Goal: Use online tool/utility: Utilize a website feature to perform a specific function

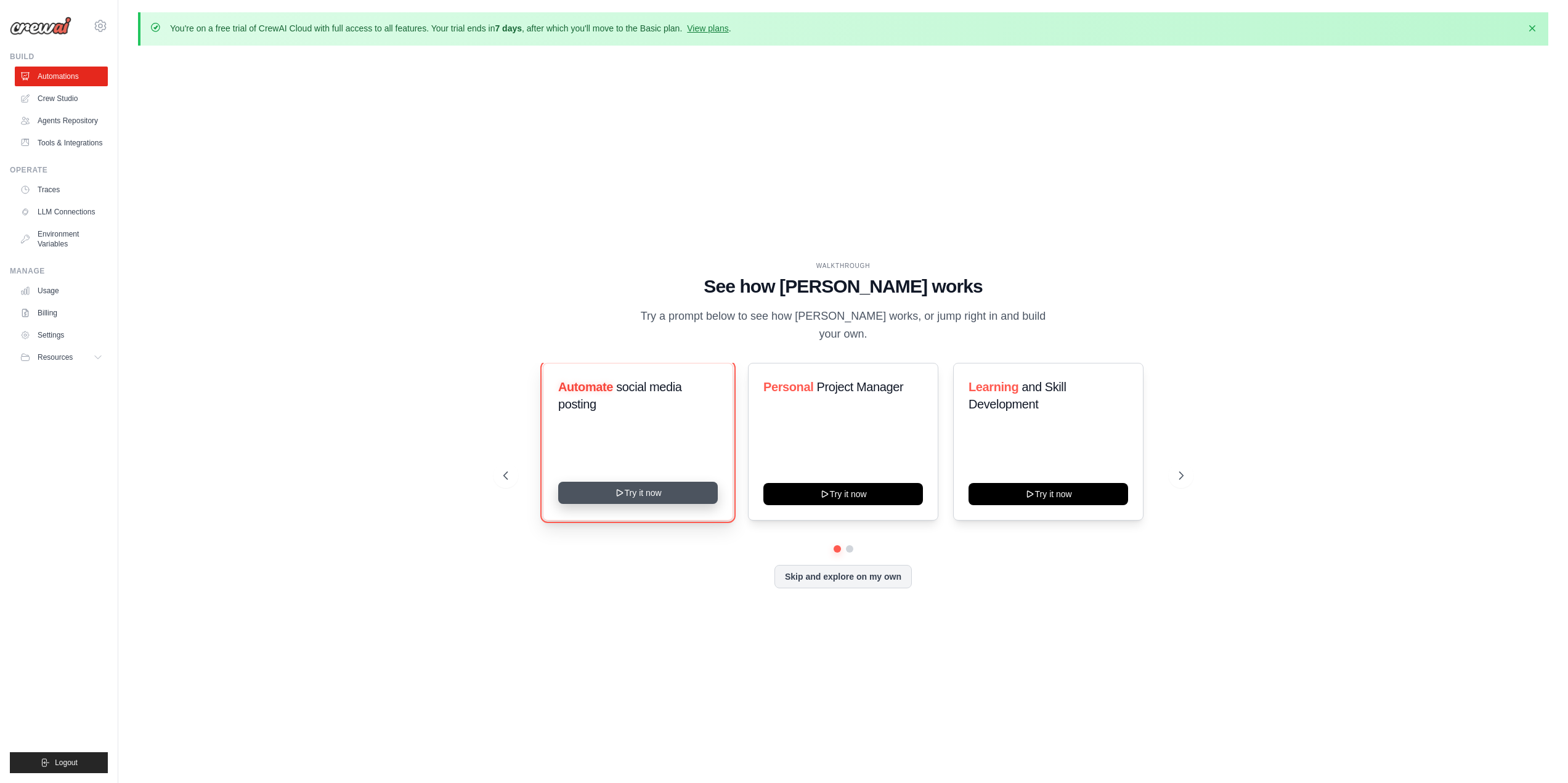
click at [622, 489] on button "Try it now" at bounding box center [638, 493] width 160 height 22
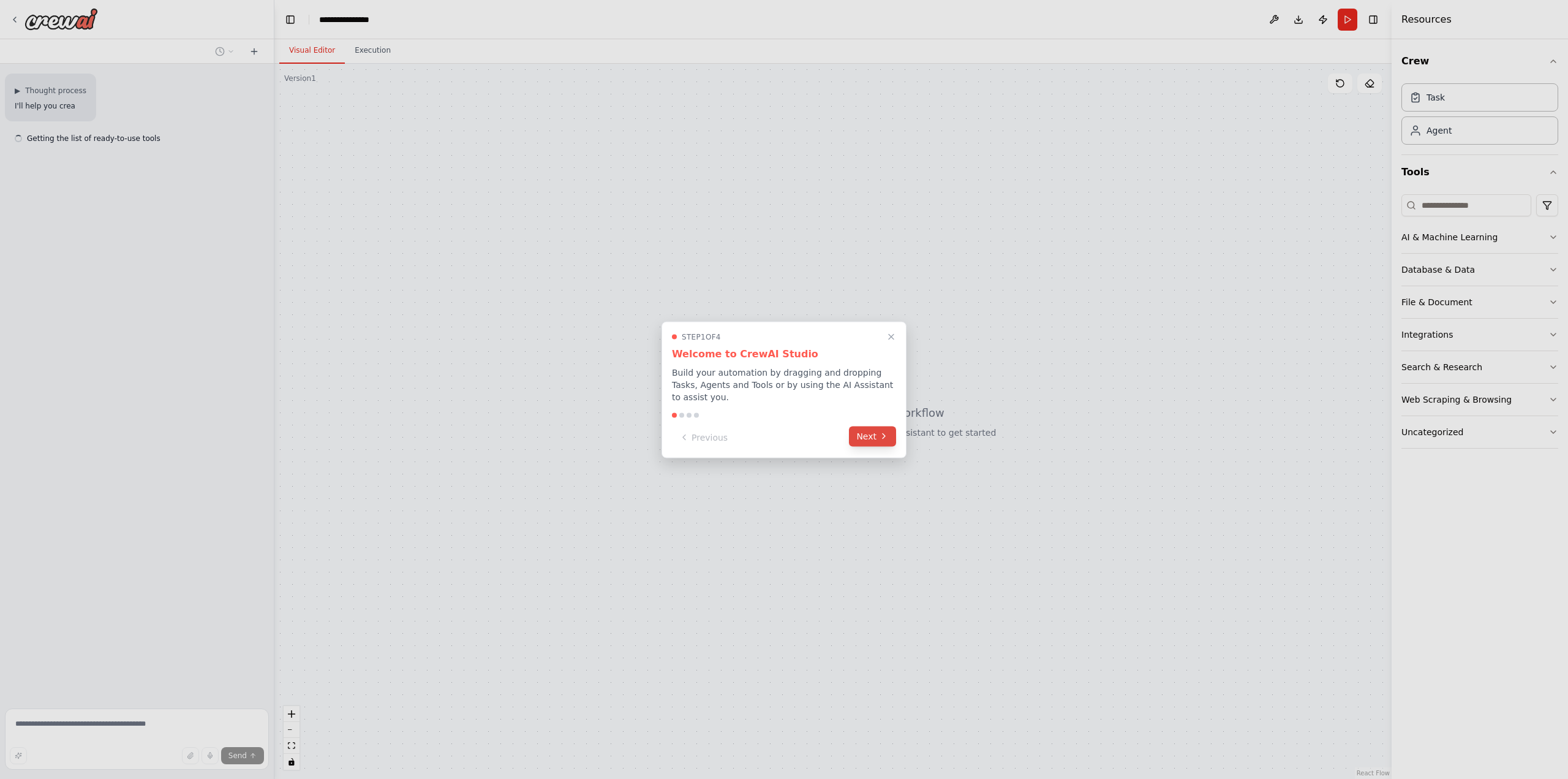
click at [883, 434] on icon at bounding box center [883, 436] width 10 height 10
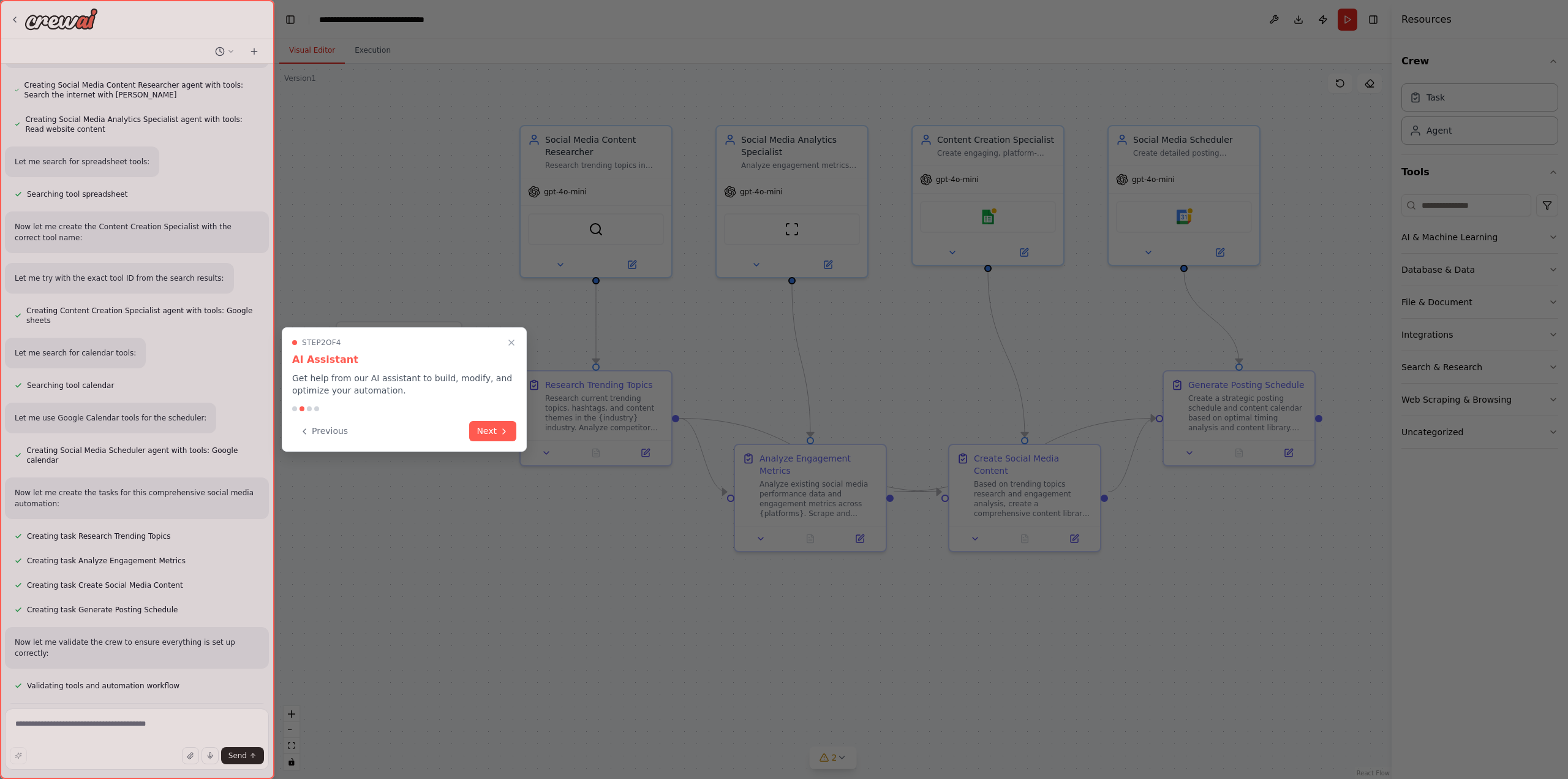
scroll to position [720, 0]
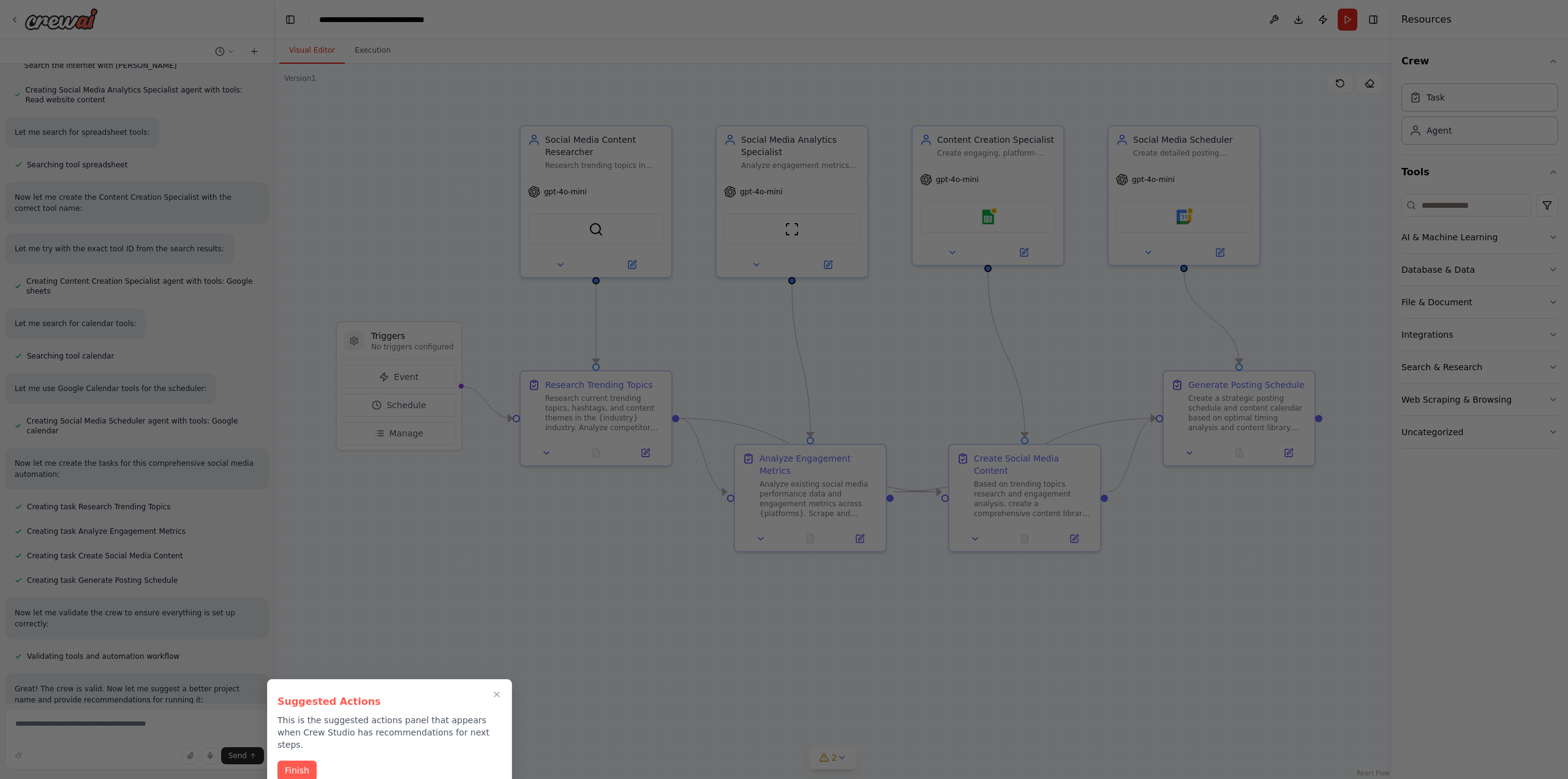
click at [300, 761] on button "Finish" at bounding box center [297, 771] width 39 height 20
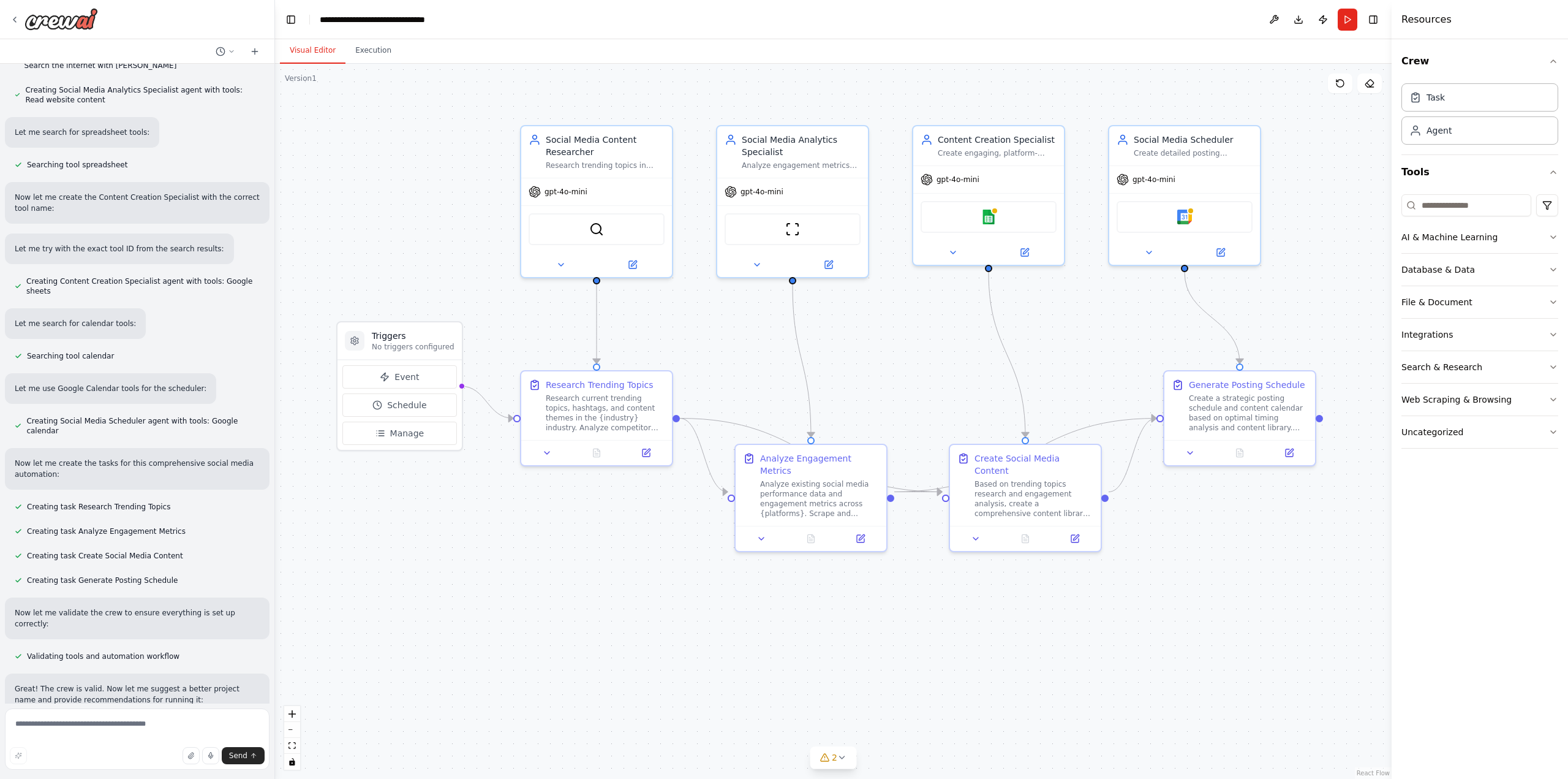
drag, startPoint x: 270, startPoint y: 471, endPoint x: 275, endPoint y: 408, distance: 63.2
click at [275, 408] on div "Create a crew that schedules and publishes social media content across multiple…" at bounding box center [784, 389] width 1568 height 779
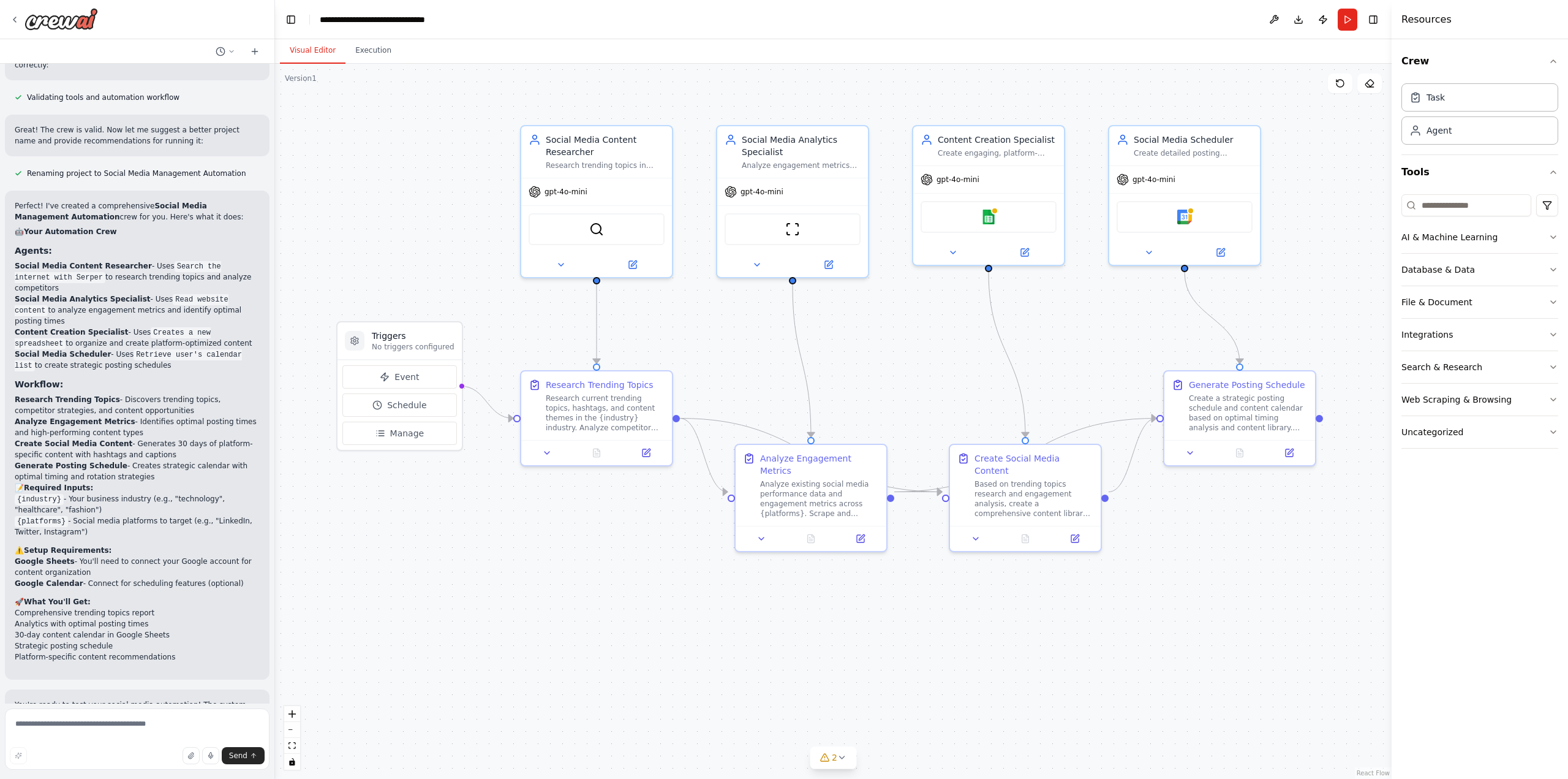
scroll to position [1340, 0]
